Goal: Task Accomplishment & Management: Use online tool/utility

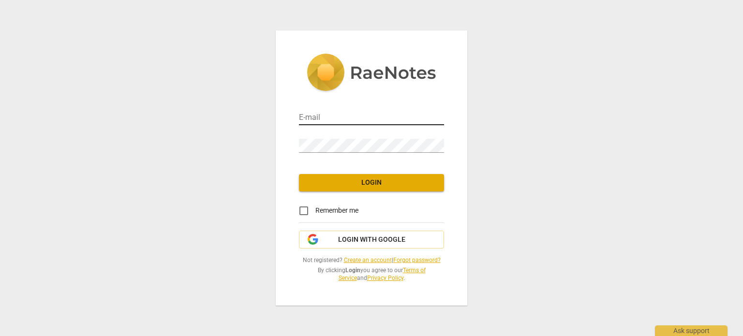
click at [308, 118] on input "email" at bounding box center [371, 118] width 145 height 14
type input "[EMAIL_ADDRESS][DOMAIN_NAME]"
click at [302, 210] on input "Remember me" at bounding box center [303, 210] width 23 height 23
checkbox input "true"
click at [362, 179] on span "Login" at bounding box center [372, 183] width 130 height 10
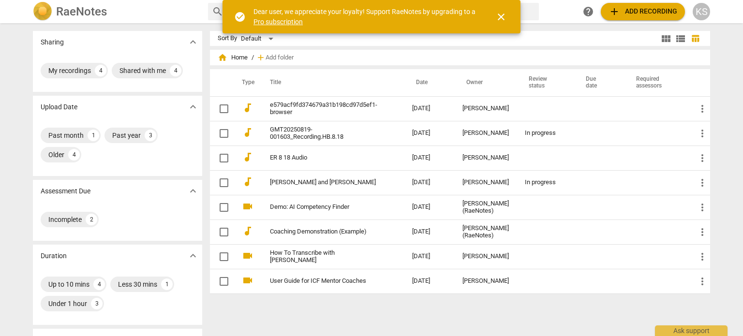
click at [614, 11] on span "add" at bounding box center [614, 12] width 12 height 12
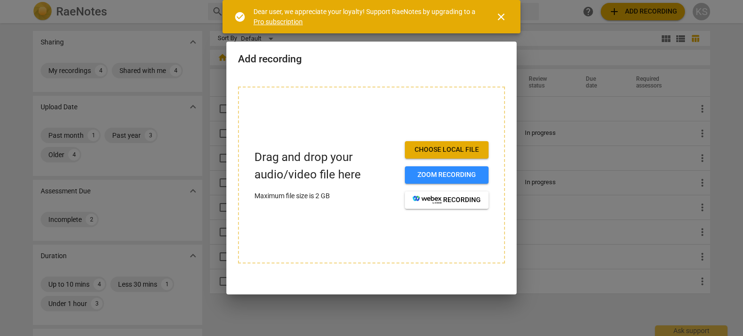
click at [442, 148] on span "Choose local file" at bounding box center [446, 150] width 68 height 10
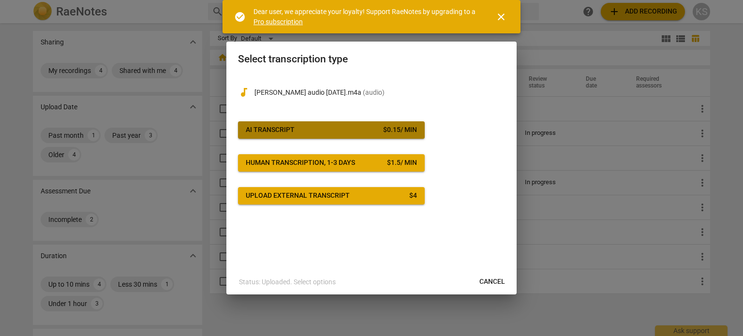
click at [351, 131] on span "AI Transcript $ 0.15 / min" at bounding box center [331, 130] width 171 height 10
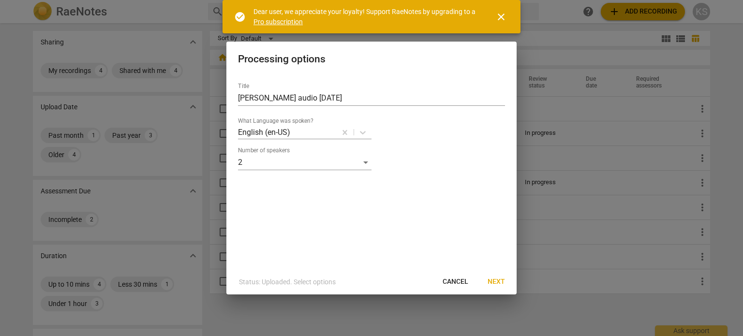
click at [496, 280] on span "Next" at bounding box center [495, 282] width 17 height 10
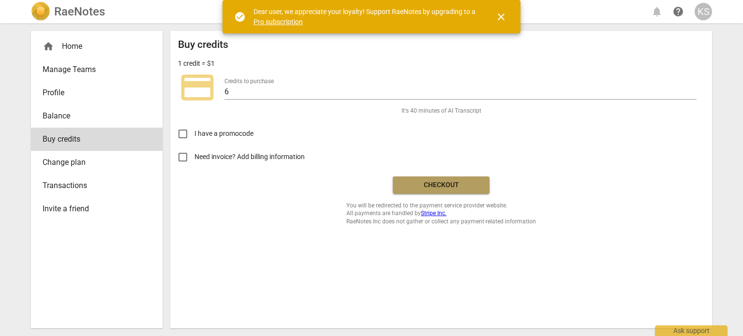
click at [436, 184] on span "Checkout" at bounding box center [440, 185] width 81 height 10
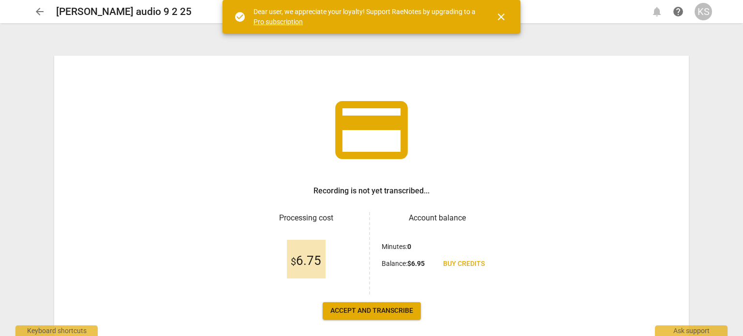
click at [381, 307] on span "Accept and transcribe" at bounding box center [371, 311] width 83 height 10
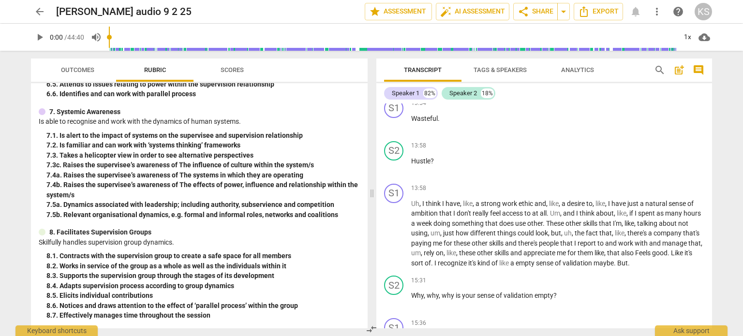
scroll to position [2804, 0]
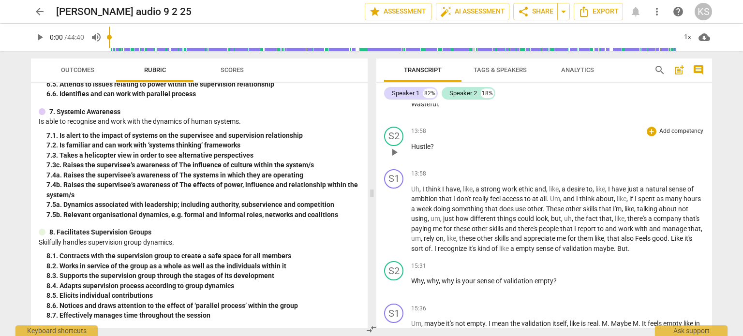
click at [430, 143] on span "?" at bounding box center [431, 147] width 3 height 8
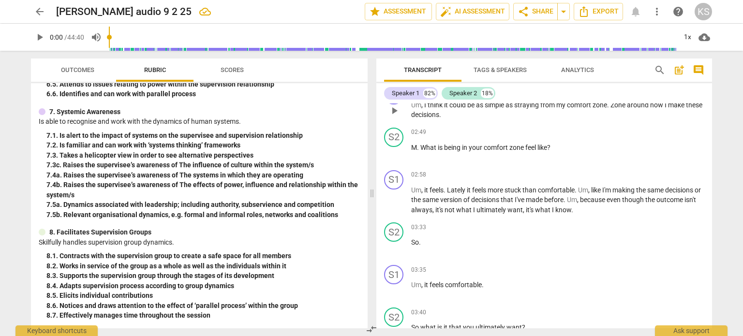
scroll to position [822, 0]
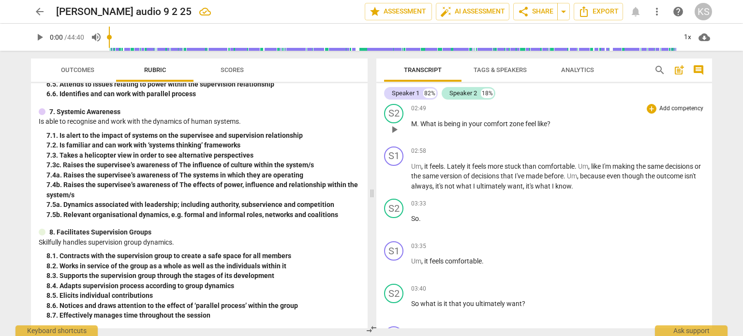
click at [419, 120] on span "." at bounding box center [418, 124] width 3 height 8
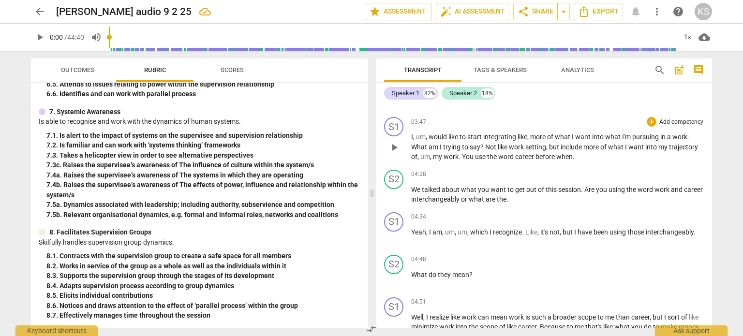
scroll to position [1064, 0]
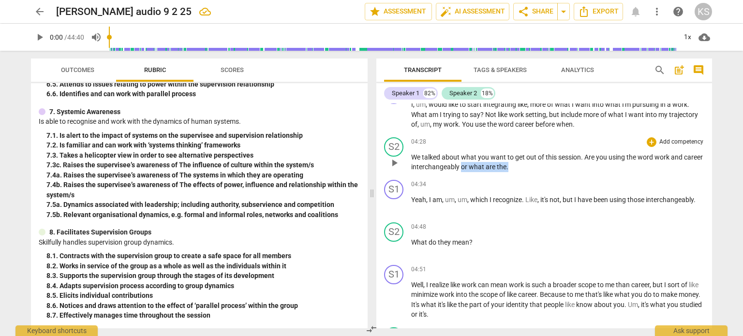
drag, startPoint x: 530, startPoint y: 162, endPoint x: 482, endPoint y: 162, distance: 48.8
click at [482, 162] on p "We talked about what you want to get out of this session . Are you using the wo…" at bounding box center [557, 162] width 293 height 20
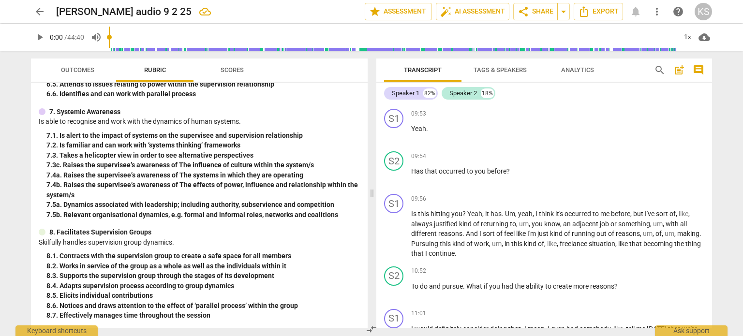
scroll to position [2030, 0]
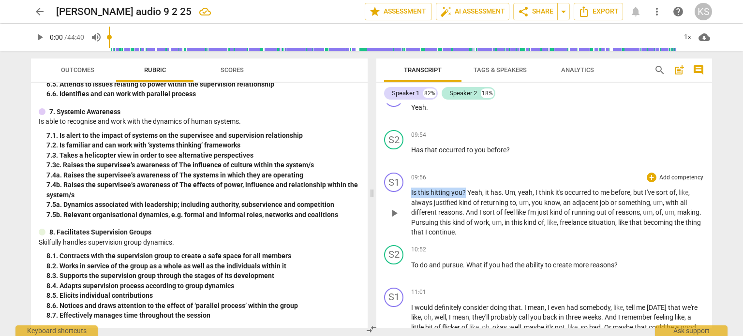
drag, startPoint x: 465, startPoint y: 189, endPoint x: 404, endPoint y: 192, distance: 60.5
click at [404, 192] on div "S1 play_arrow pause 09:56 + Add competency keyboard_arrow_right Is this hitting…" at bounding box center [544, 205] width 336 height 73
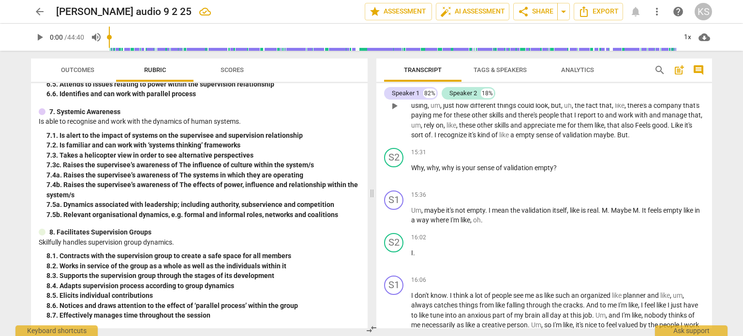
scroll to position [2949, 0]
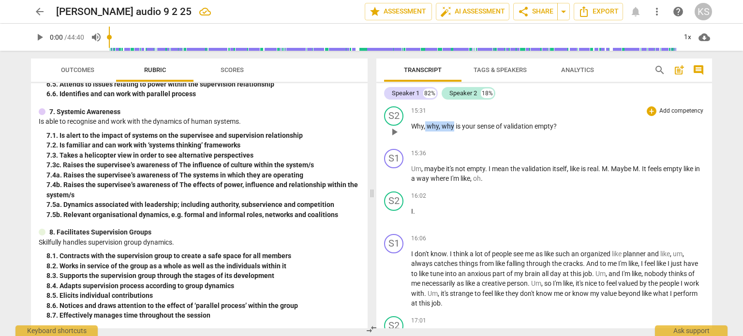
drag, startPoint x: 452, startPoint y: 119, endPoint x: 424, endPoint y: 121, distance: 28.6
click at [424, 121] on p "Why , why , why is your sense of validation empty ?" at bounding box center [557, 126] width 293 height 10
drag, startPoint x: 417, startPoint y: 203, endPoint x: 389, endPoint y: 197, distance: 28.2
click at [389, 197] on div "S2 play_arrow pause 16:02 + Add competency keyboard_arrow_right I ." at bounding box center [544, 209] width 336 height 43
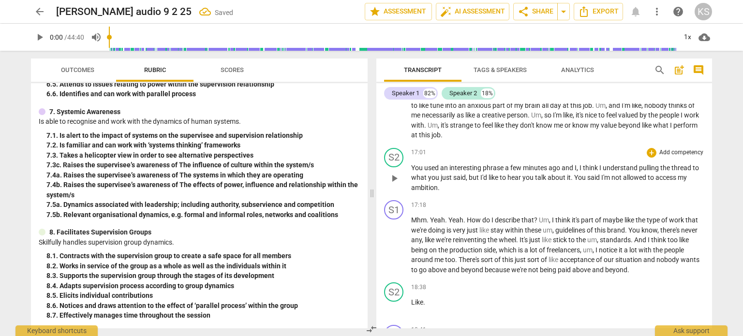
scroll to position [3141, 0]
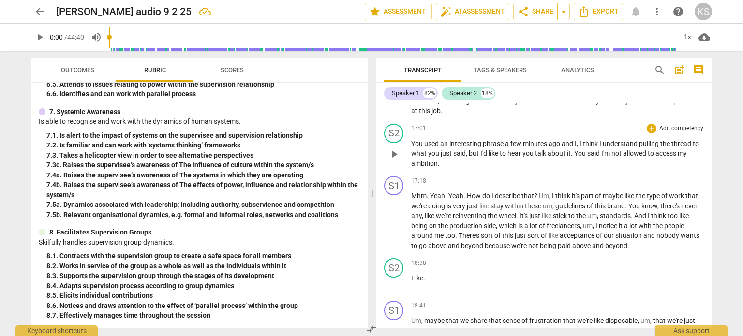
click at [577, 140] on span "," at bounding box center [577, 144] width 3 height 8
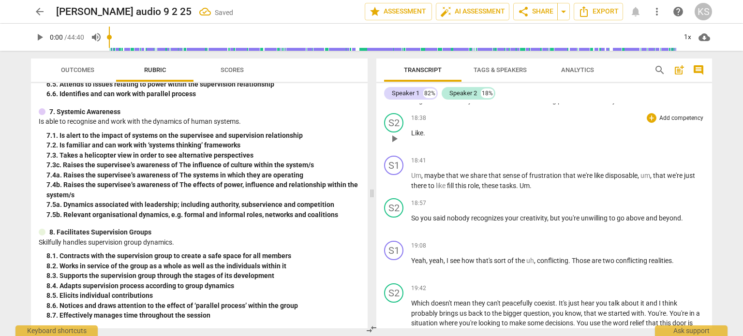
scroll to position [3190, 0]
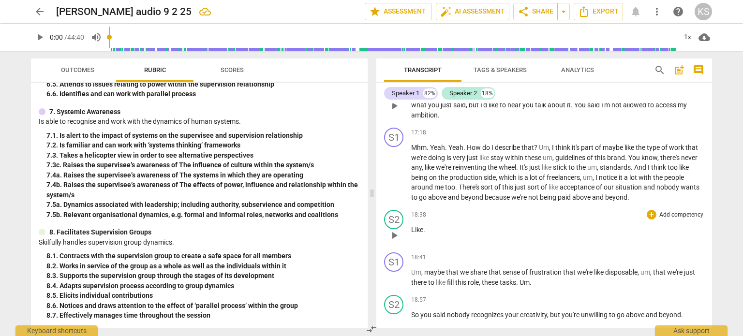
click at [425, 225] on p "Like ." at bounding box center [557, 230] width 293 height 10
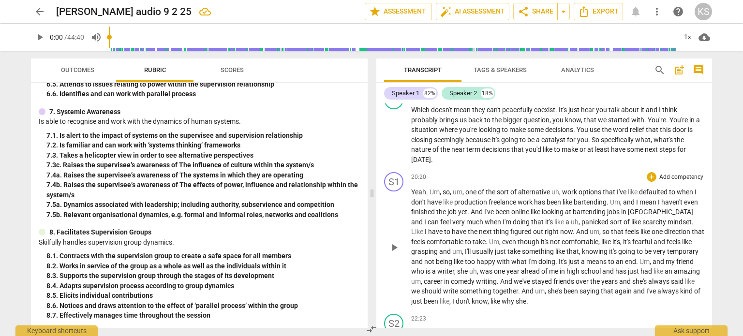
scroll to position [3431, 0]
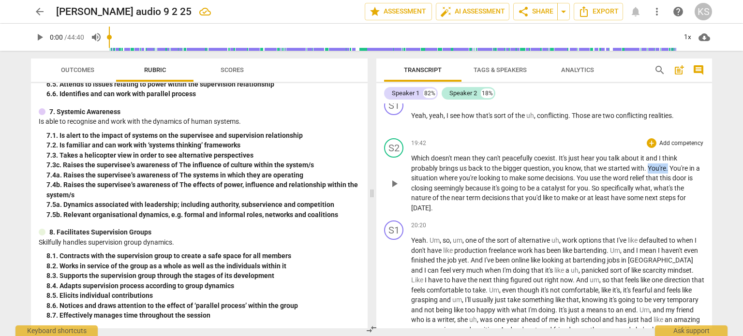
drag, startPoint x: 667, startPoint y: 158, endPoint x: 646, endPoint y: 158, distance: 20.8
click at [646, 158] on p "Which doesn't mean they can't peacefully coexist . It's just hear you talk abou…" at bounding box center [557, 182] width 293 height 59
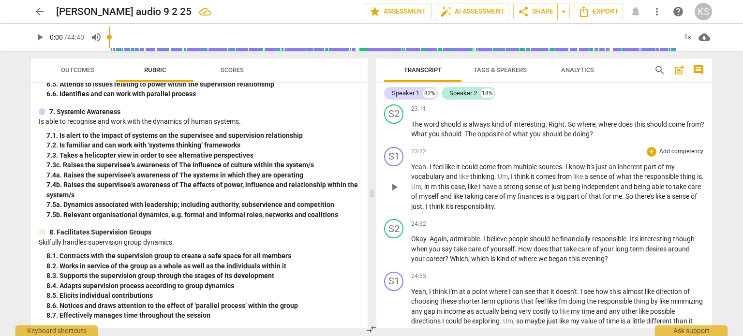
scroll to position [3818, 0]
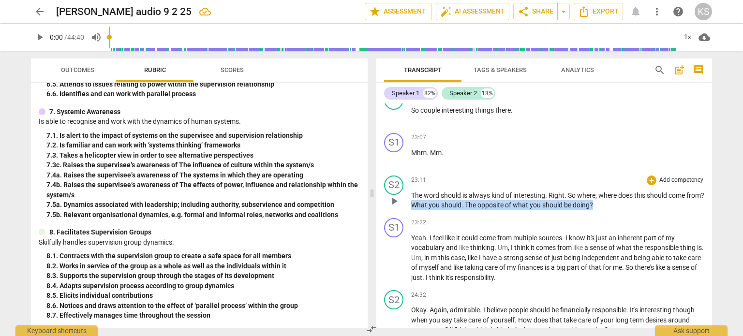
drag, startPoint x: 617, startPoint y: 195, endPoint x: 431, endPoint y: 199, distance: 185.7
click at [431, 199] on p "The word should is always kind of interesting . Right . So where , where does t…" at bounding box center [557, 200] width 293 height 20
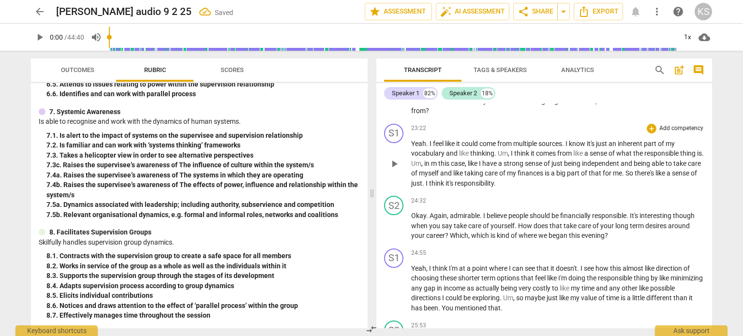
scroll to position [3915, 0]
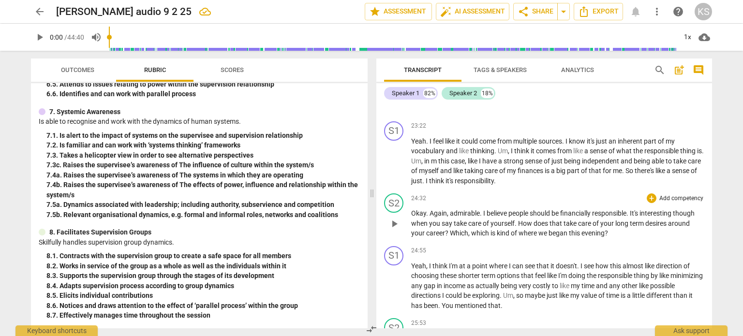
click at [611, 223] on p "Okay . Again , admirable . I believe people should be financially responsible .…" at bounding box center [557, 223] width 293 height 30
drag, startPoint x: 489, startPoint y: 222, endPoint x: 467, endPoint y: 224, distance: 21.4
click at [467, 224] on p "Okay . Again , admirable . I believe people should be financially responsible .…" at bounding box center [557, 223] width 293 height 30
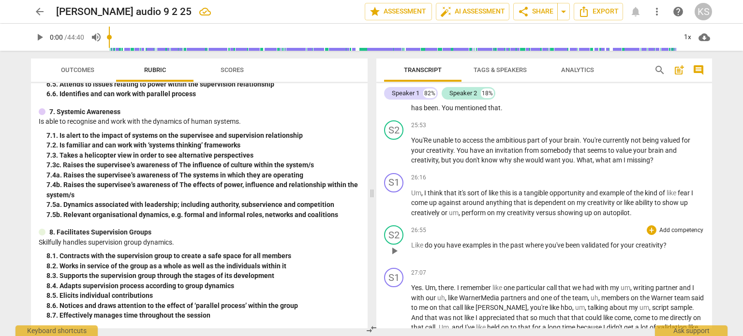
scroll to position [4157, 0]
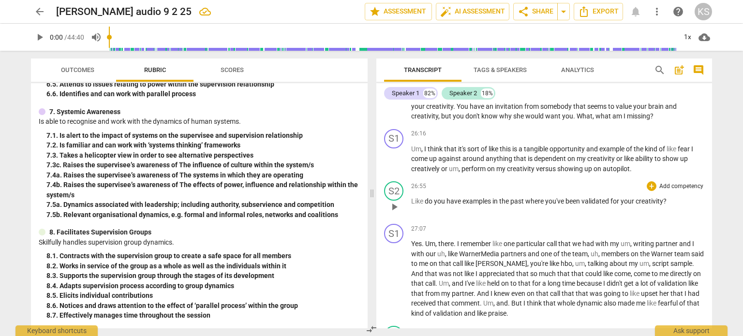
click at [427, 197] on span "do" at bounding box center [428, 201] width 9 height 8
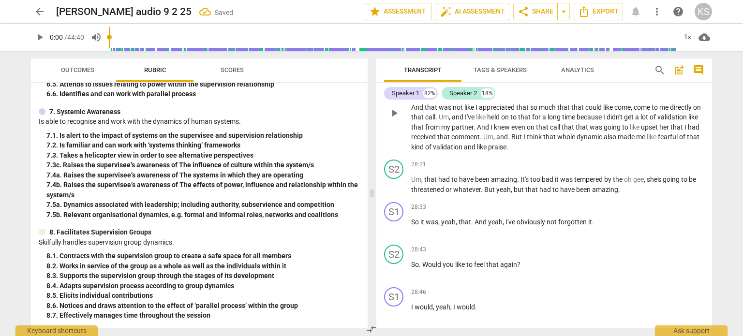
scroll to position [4350, 0]
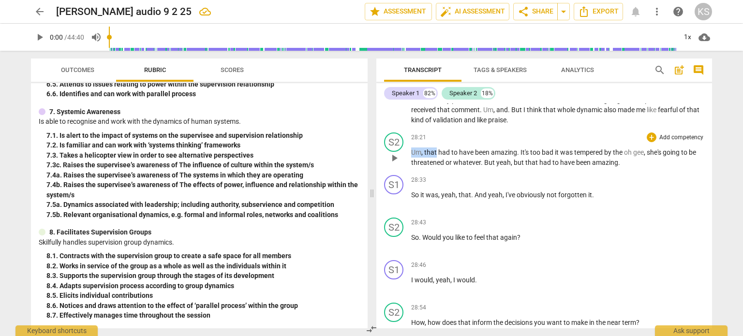
drag, startPoint x: 435, startPoint y: 143, endPoint x: 410, endPoint y: 142, distance: 25.1
click at [410, 142] on div "S2 play_arrow pause 28:21 + Add competency keyboard_arrow_right Um , that had t…" at bounding box center [544, 150] width 336 height 43
click at [573, 233] on p "So . Would you like to feel that again ?" at bounding box center [557, 238] width 293 height 10
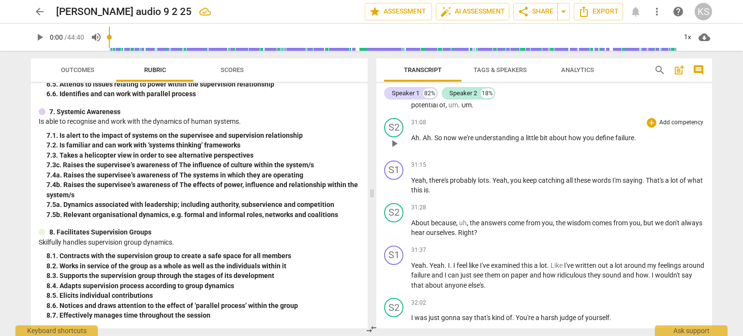
scroll to position [4930, 0]
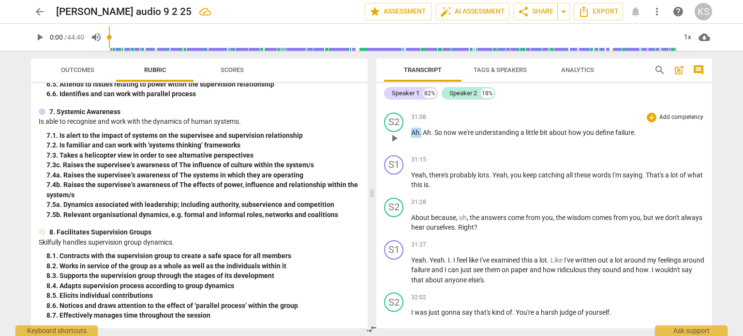
drag, startPoint x: 421, startPoint y: 117, endPoint x: 409, endPoint y: 118, distance: 11.2
click at [409, 118] on div "S2 play_arrow pause 31:08 + Add competency keyboard_arrow_right Ah . Ah . So no…" at bounding box center [544, 130] width 336 height 43
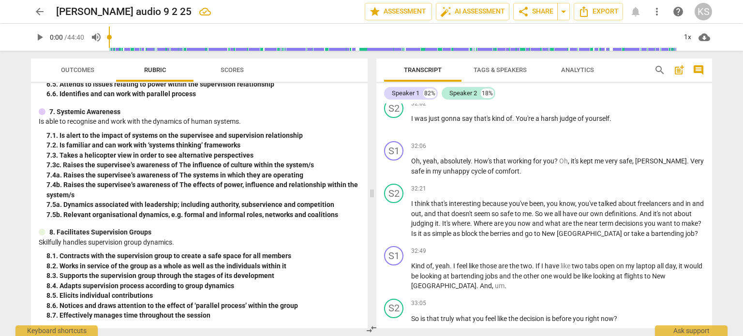
scroll to position [5130, 0]
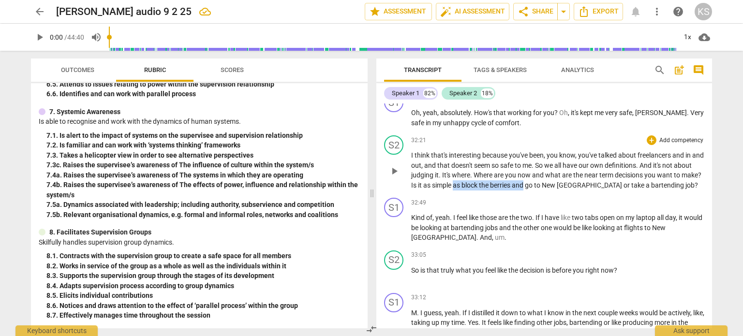
drag, startPoint x: 545, startPoint y: 171, endPoint x: 476, endPoint y: 173, distance: 69.2
click at [476, 173] on p "I think that's interesting because you've been , you know , you've talked about…" at bounding box center [557, 170] width 293 height 40
click at [479, 181] on span "block" at bounding box center [469, 185] width 17 height 8
drag, startPoint x: 532, startPoint y: 171, endPoint x: 485, endPoint y: 171, distance: 46.9
click at [485, 171] on p "I think that's interesting because you've been , you know , you've talked about…" at bounding box center [557, 170] width 293 height 40
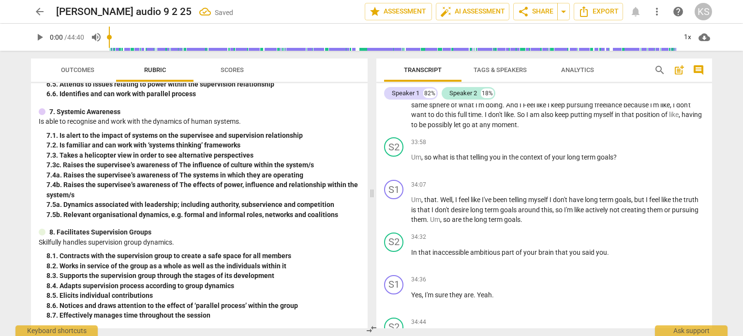
scroll to position [5371, 0]
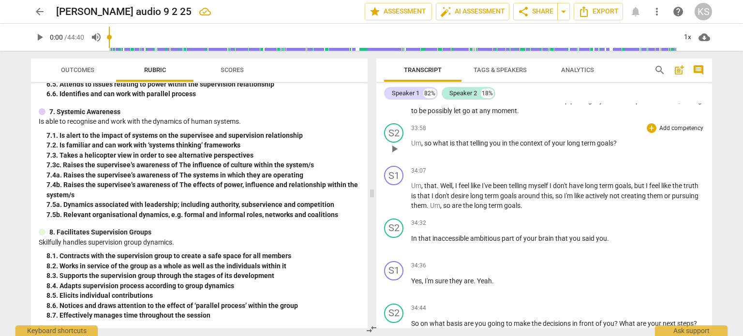
click at [427, 139] on span "so" at bounding box center [428, 143] width 9 height 8
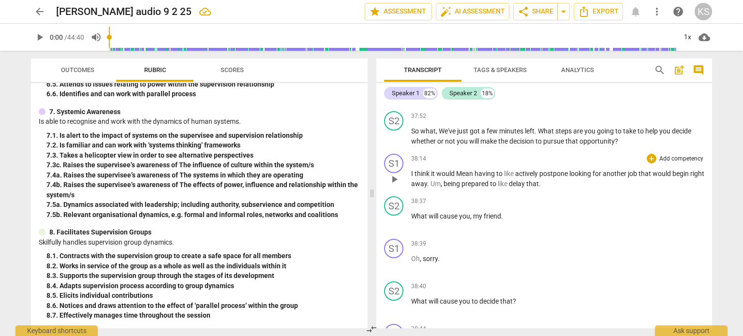
scroll to position [5952, 0]
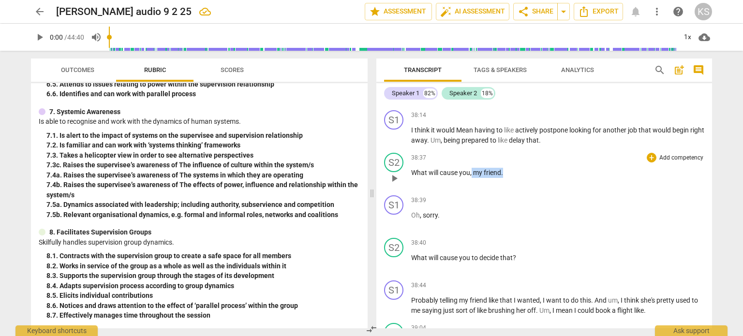
drag, startPoint x: 511, startPoint y: 154, endPoint x: 472, endPoint y: 157, distance: 38.8
click at [472, 168] on p "What will cause you , my friend ." at bounding box center [557, 173] width 293 height 10
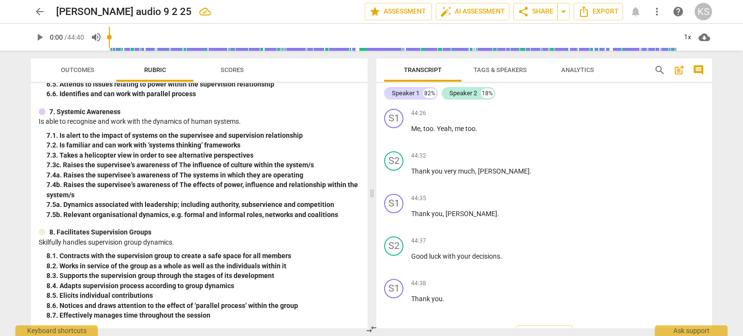
scroll to position [6980, 0]
click at [599, 10] on span "Export" at bounding box center [598, 12] width 41 height 12
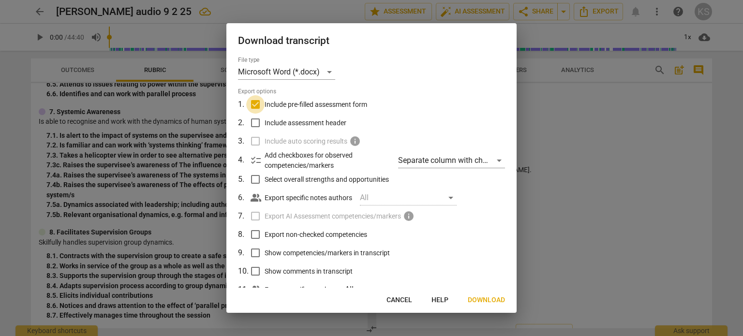
click at [256, 103] on input "Include pre-filled assessment form" at bounding box center [255, 104] width 18 height 18
checkbox input "false"
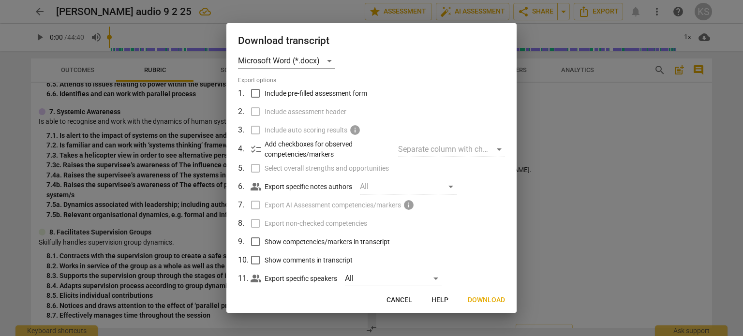
scroll to position [30, 0]
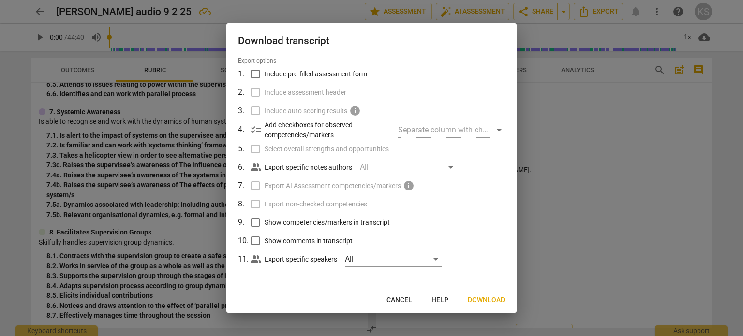
click at [478, 300] on span "Download" at bounding box center [485, 300] width 37 height 10
